Goal: Check status: Check status

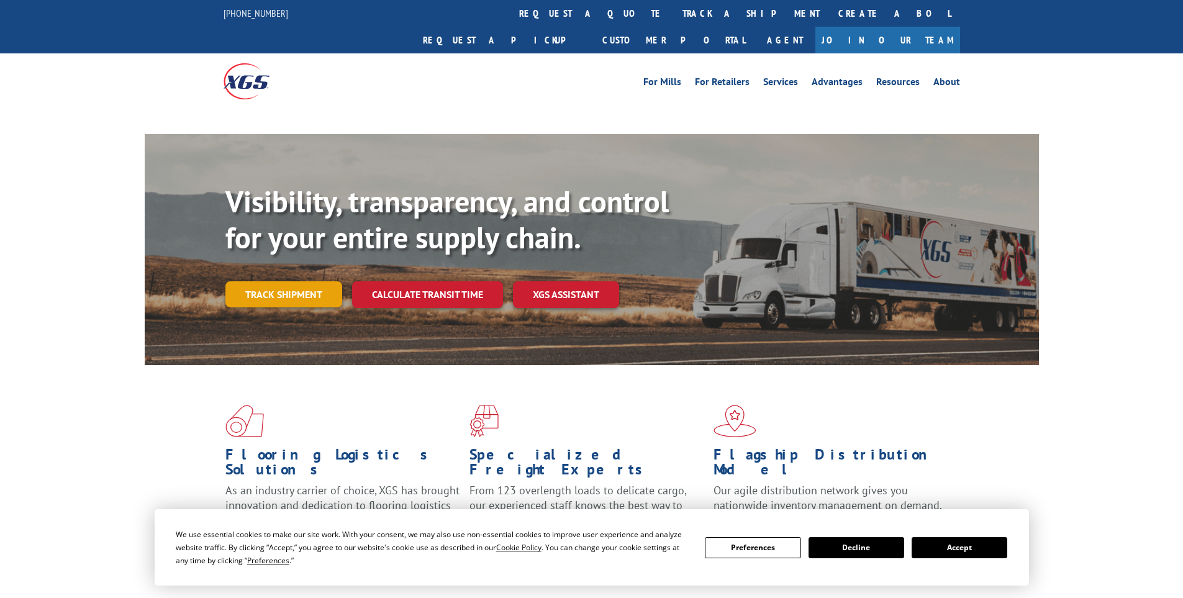
click at [297, 281] on link "Track shipment" at bounding box center [283, 294] width 117 height 26
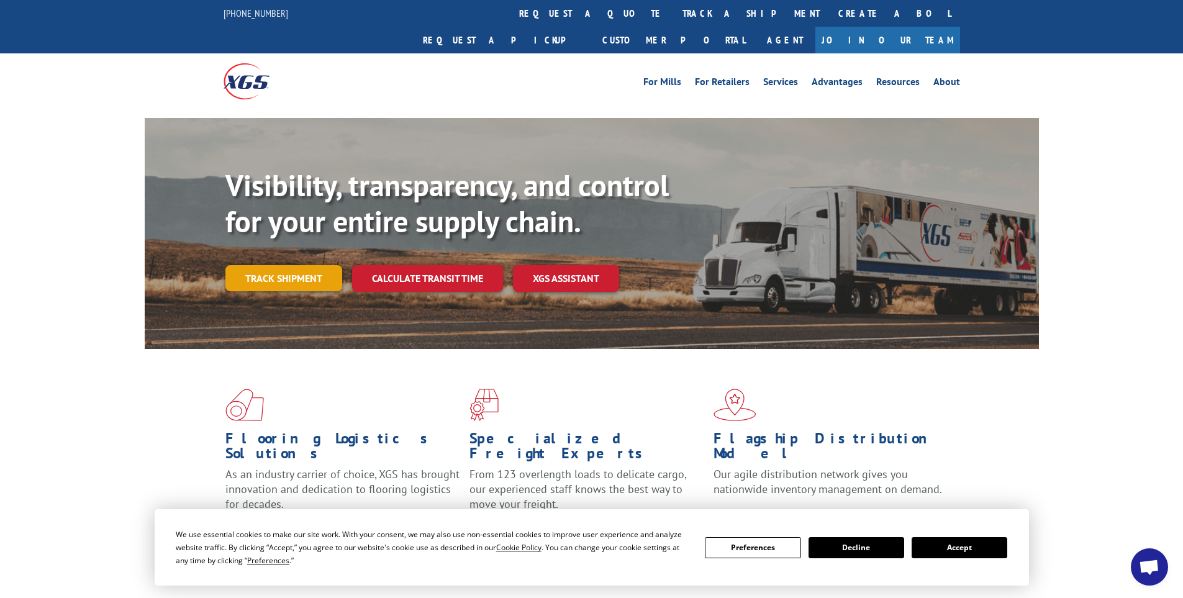
click at [292, 265] on link "Track shipment" at bounding box center [283, 278] width 117 height 26
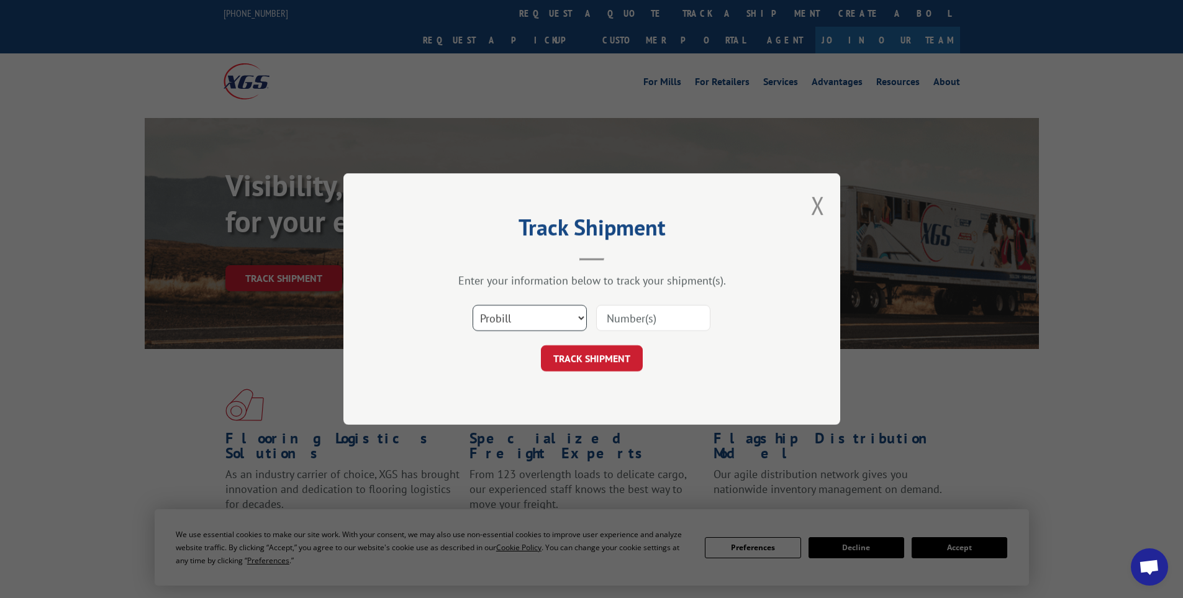
click at [552, 314] on select "Select category... Probill BOL PO" at bounding box center [530, 318] width 114 height 26
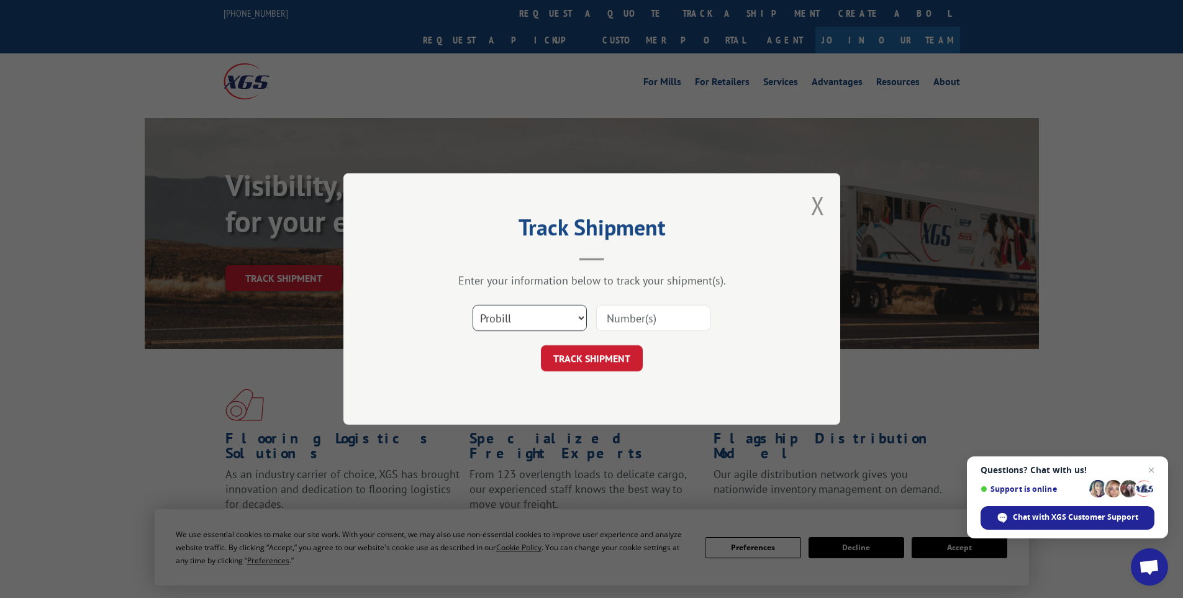
select select "bol"
click at [473, 305] on select "Select category... Probill BOL PO" at bounding box center [530, 318] width 114 height 26
click at [626, 325] on input at bounding box center [653, 318] width 114 height 26
paste input "6006833"
type input "6006833"
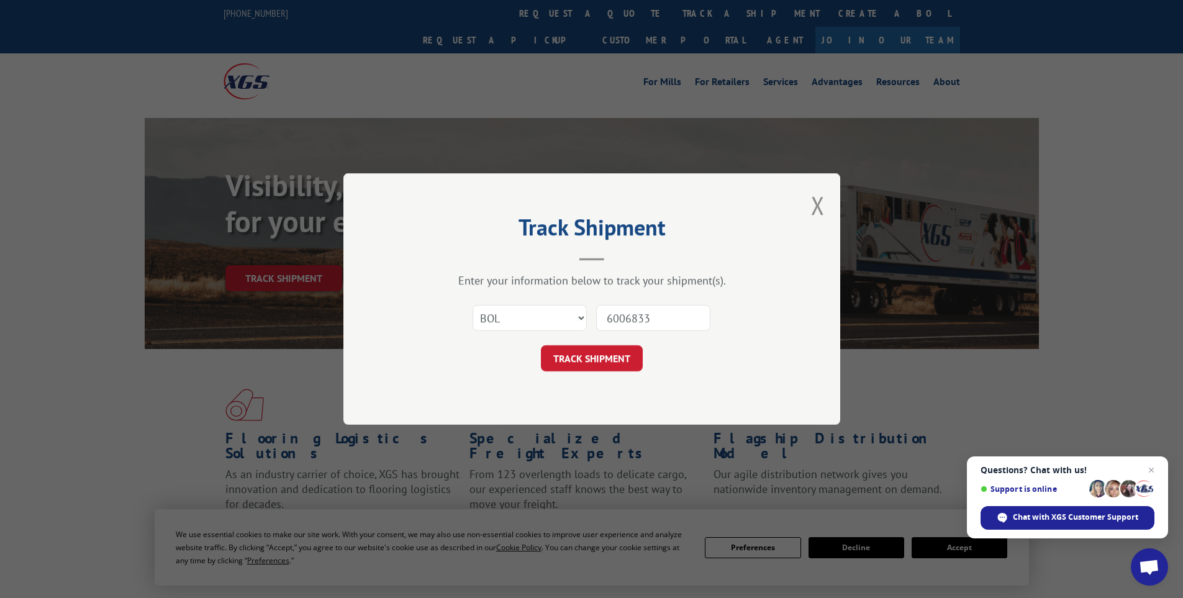
click at [626, 353] on button "TRACK SHIPMENT" at bounding box center [592, 358] width 102 height 26
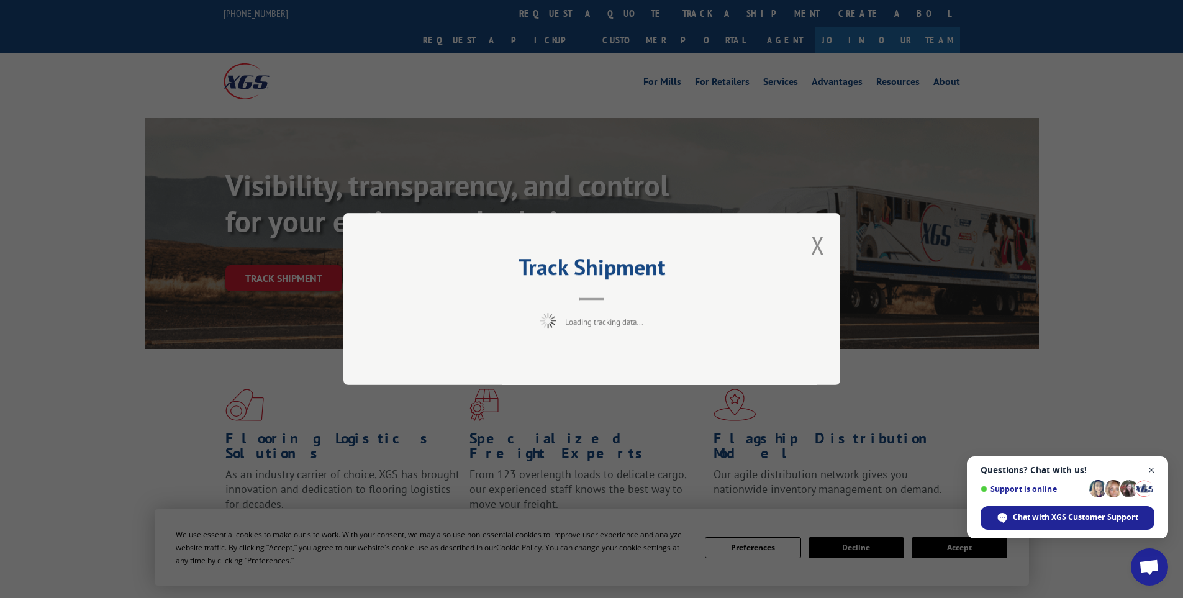
click at [1150, 468] on span "Open chat" at bounding box center [1152, 471] width 16 height 16
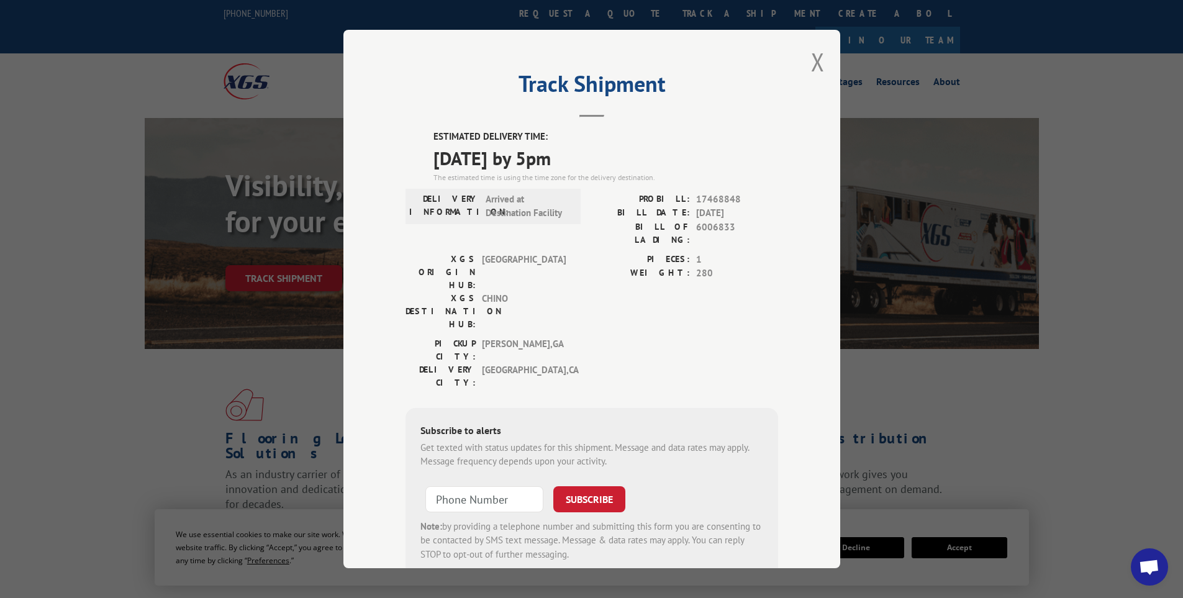
click at [457, 486] on input at bounding box center [485, 499] width 118 height 26
type input "[PHONE_NUMBER]"
click at [594, 486] on button "SUBSCRIBE" at bounding box center [589, 499] width 72 height 26
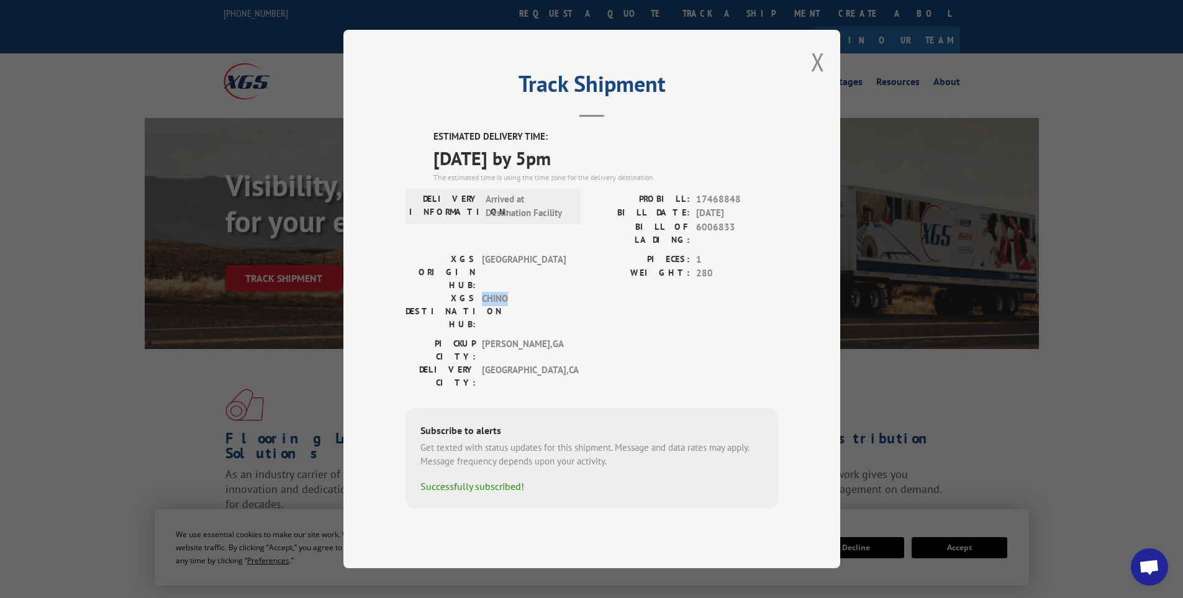
drag, startPoint x: 481, startPoint y: 279, endPoint x: 528, endPoint y: 279, distance: 46.6
click at [528, 292] on div "XGS DESTINATION HUB: CHINO" at bounding box center [490, 311] width 168 height 39
click at [521, 292] on span "CHINO" at bounding box center [524, 311] width 84 height 39
drag, startPoint x: 482, startPoint y: 309, endPoint x: 535, endPoint y: 306, distance: 52.9
click at [535, 337] on span "[GEOGRAPHIC_DATA] , [GEOGRAPHIC_DATA]" at bounding box center [524, 350] width 84 height 26
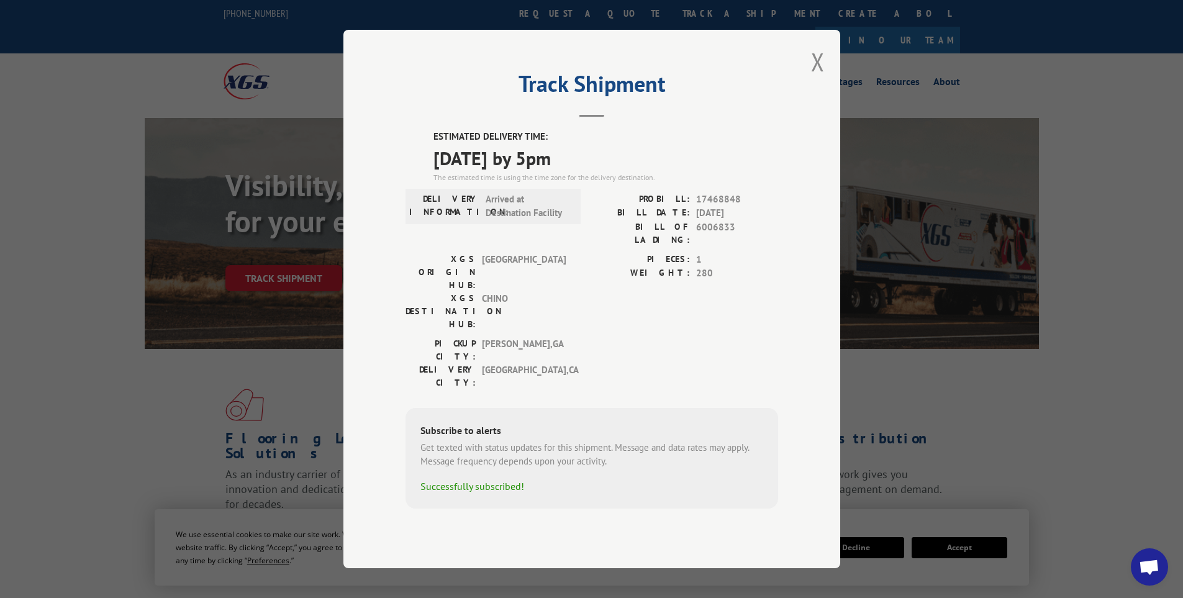
click at [609, 280] on label "WEIGHT:" at bounding box center [641, 273] width 98 height 14
click at [823, 78] on button "Close modal" at bounding box center [818, 61] width 14 height 33
